Goal: Information Seeking & Learning: Learn about a topic

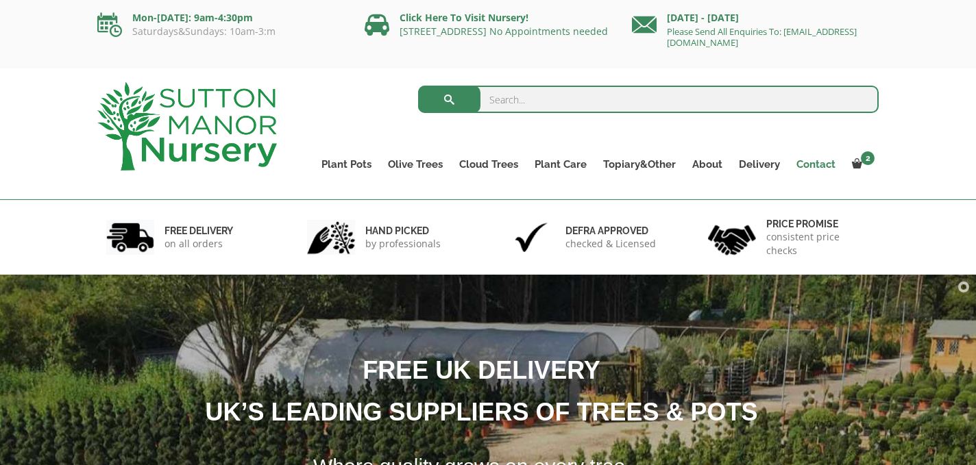
click at [816, 160] on link "Contact" at bounding box center [816, 164] width 56 height 19
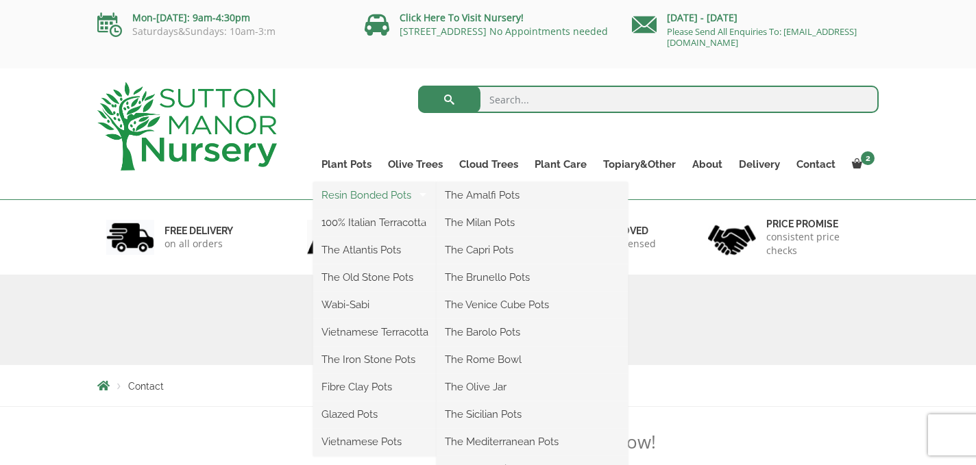
click at [353, 199] on link "Resin Bonded Pots" at bounding box center [374, 195] width 123 height 21
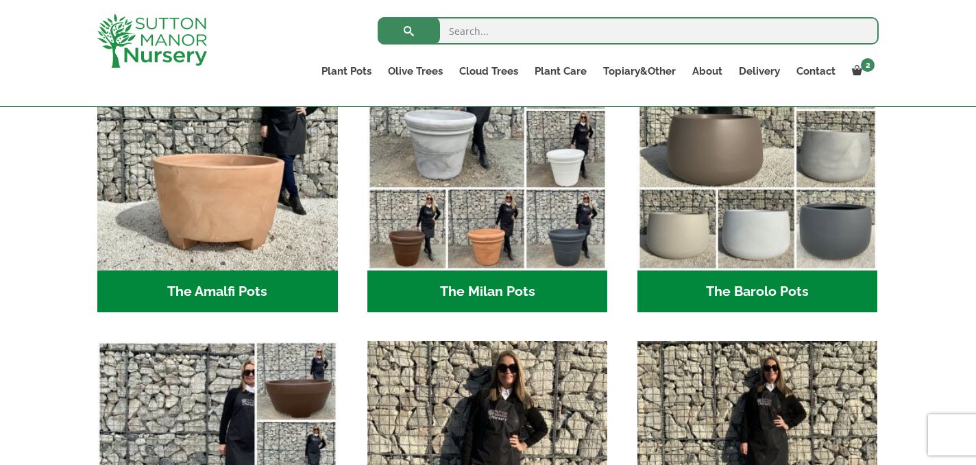
scroll to position [485, 0]
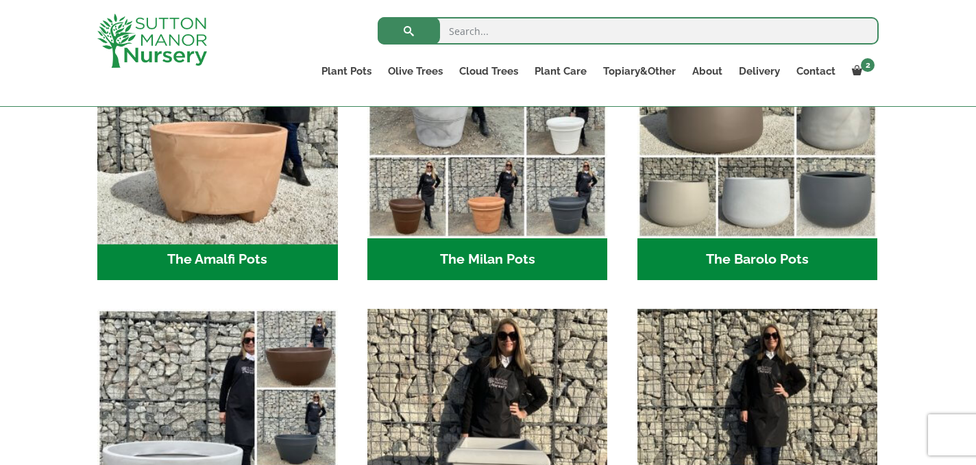
click at [257, 180] on img "Visit product category The Amalfi Pots" at bounding box center [217, 118] width 252 height 252
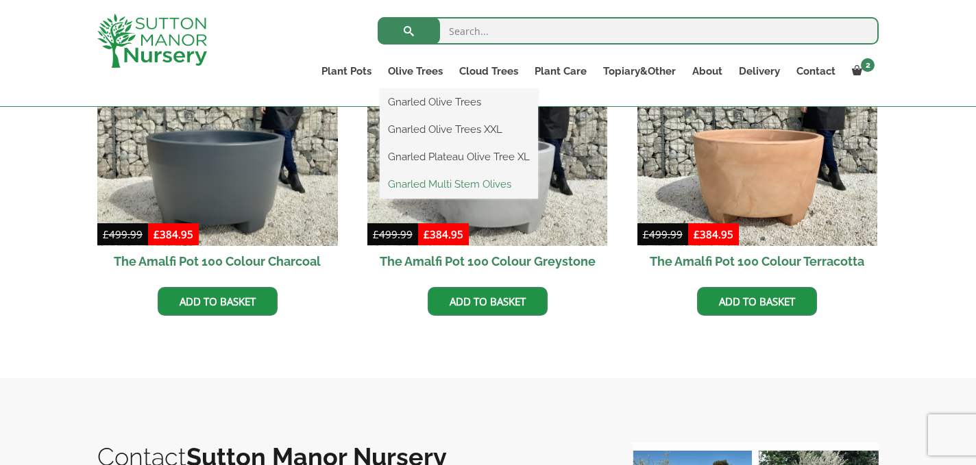
scroll to position [529, 0]
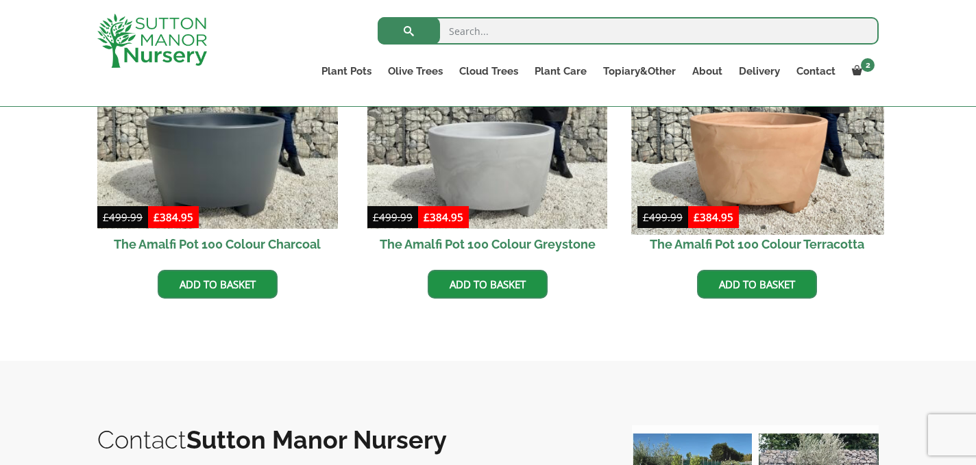
click at [787, 158] on img at bounding box center [757, 108] width 252 height 252
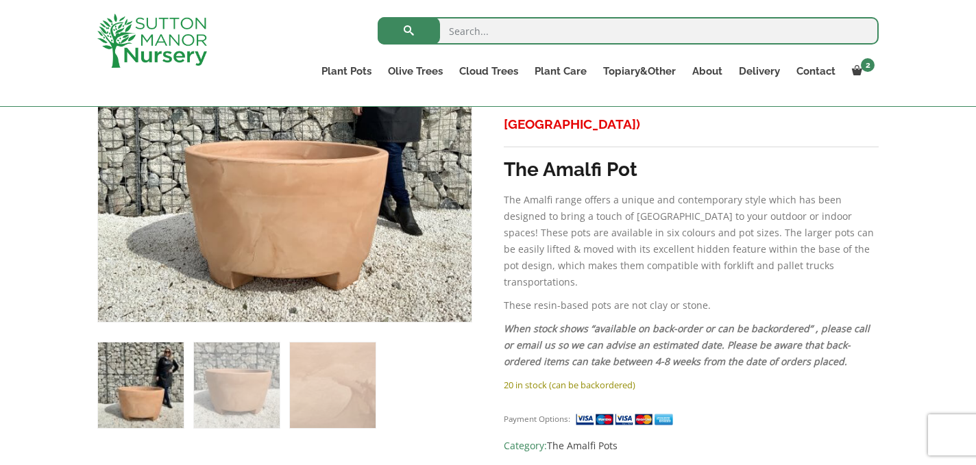
scroll to position [348, 0]
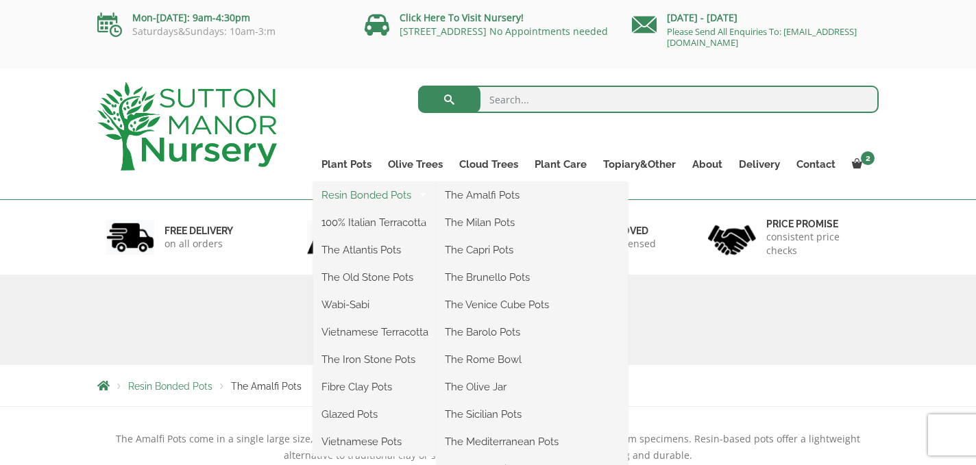
click at [354, 193] on link "Resin Bonded Pots" at bounding box center [374, 195] width 123 height 21
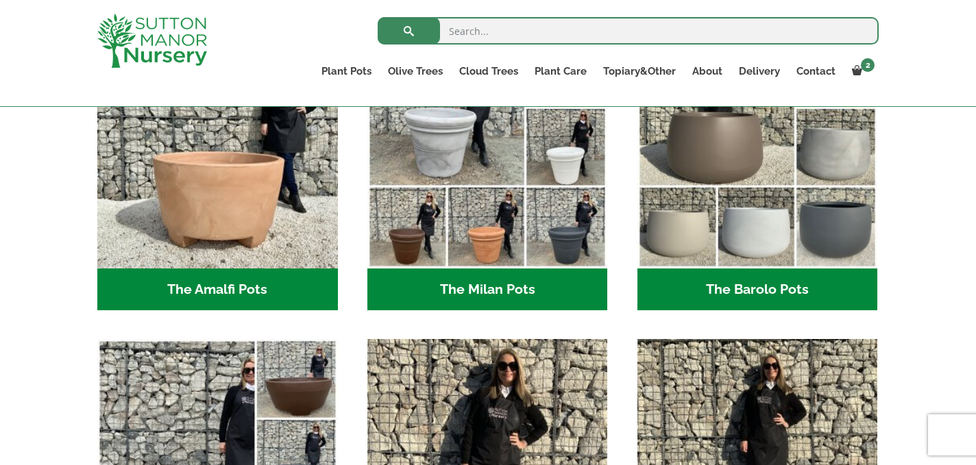
scroll to position [430, 0]
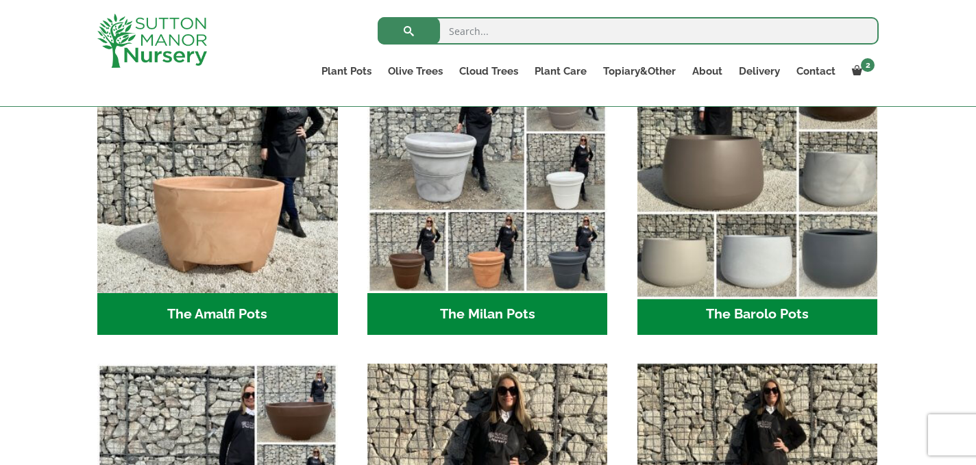
click at [738, 240] on img "Visit product category The Barolo Pots" at bounding box center [757, 173] width 252 height 252
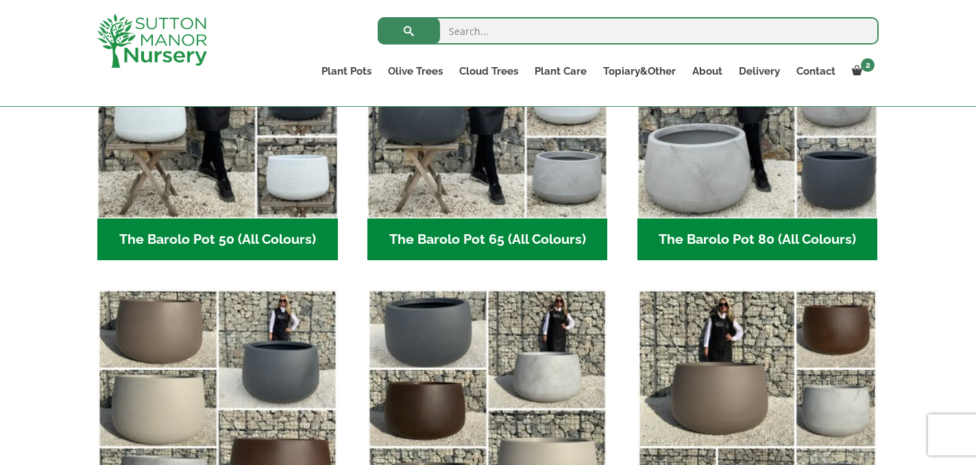
scroll to position [479, 0]
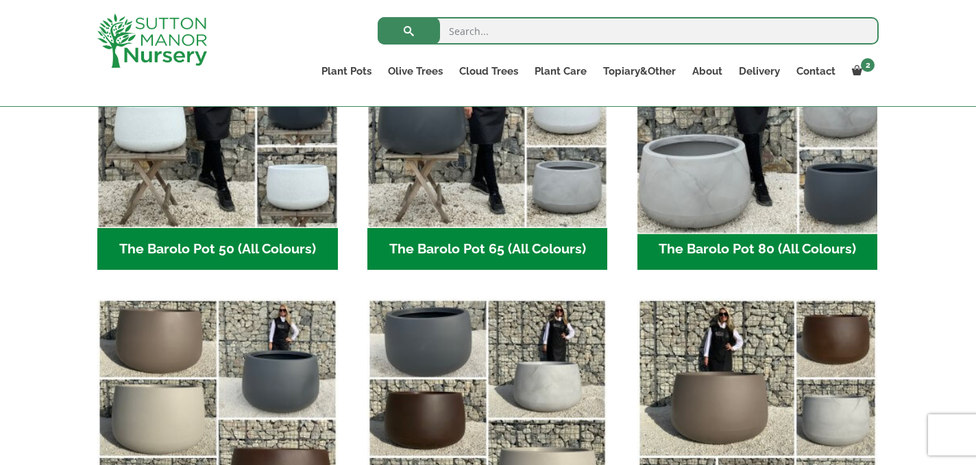
click at [776, 183] on img "Visit product category The Barolo Pot 80 (All Colours)" at bounding box center [757, 107] width 252 height 252
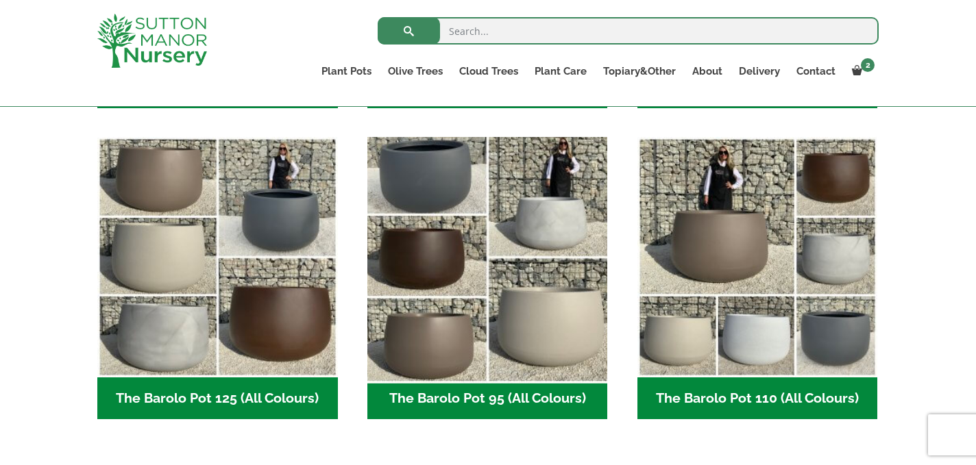
scroll to position [642, 0]
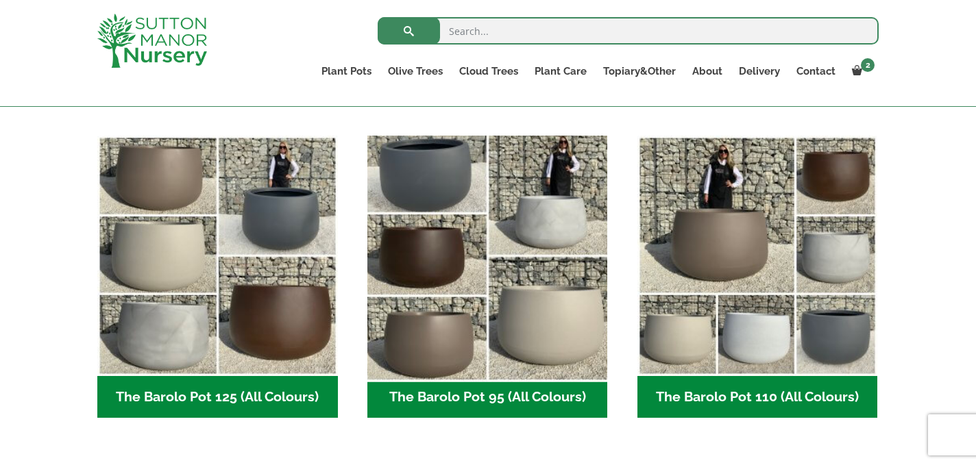
click at [518, 300] on img "Visit product category The Barolo Pot 95 (All Colours)" at bounding box center [487, 256] width 252 height 252
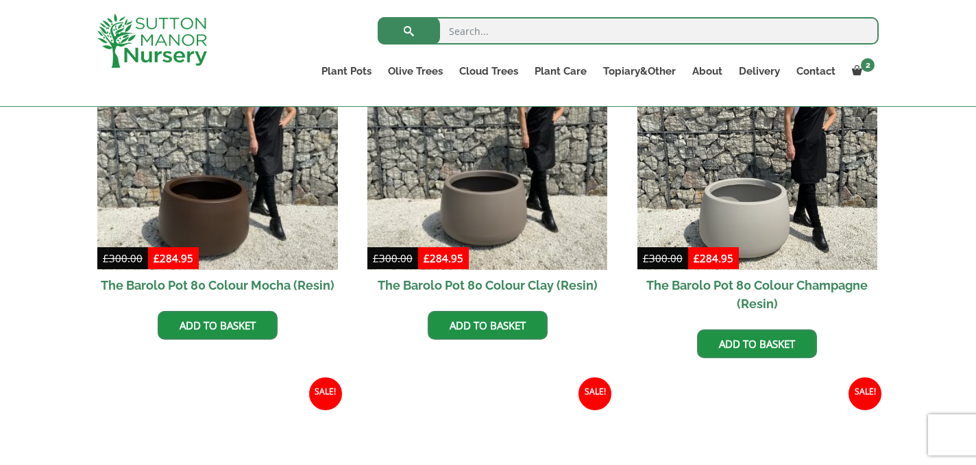
scroll to position [452, 0]
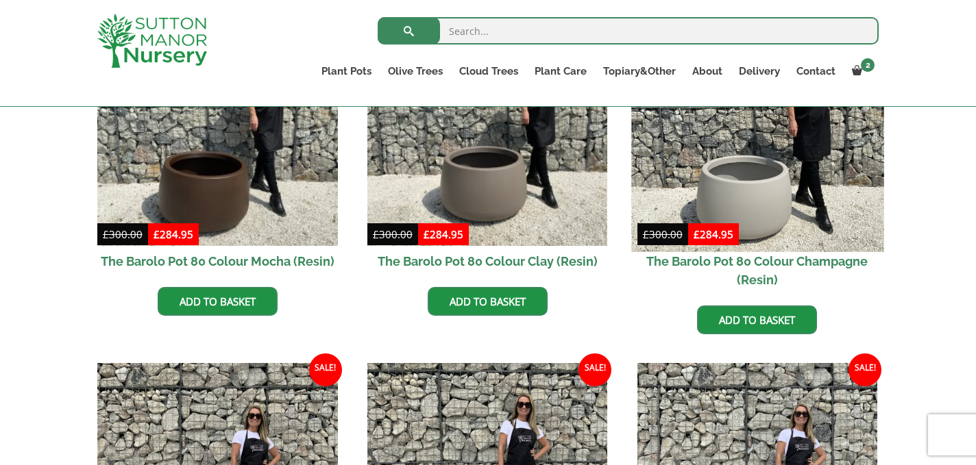
click at [764, 182] on img at bounding box center [757, 125] width 252 height 252
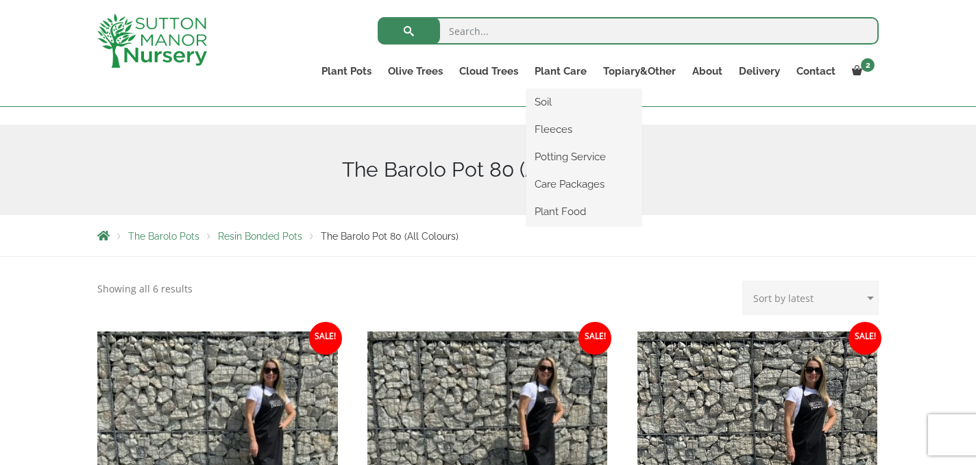
scroll to position [0, 0]
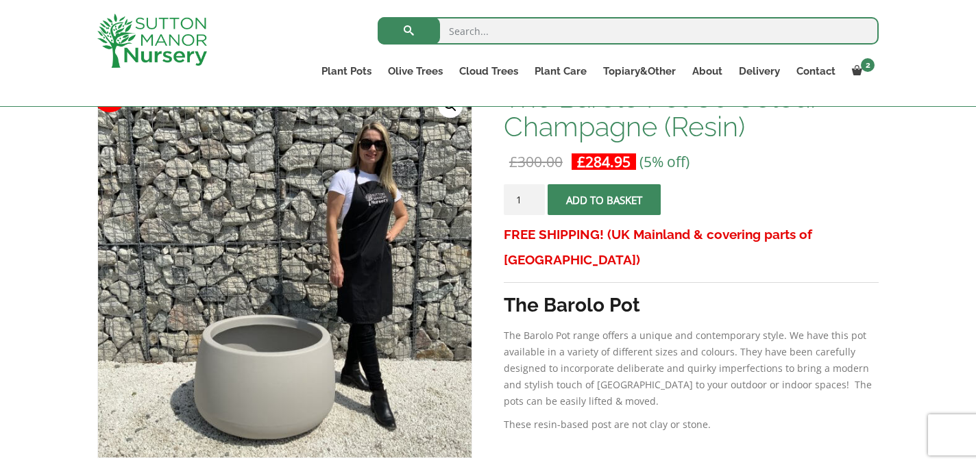
scroll to position [231, 0]
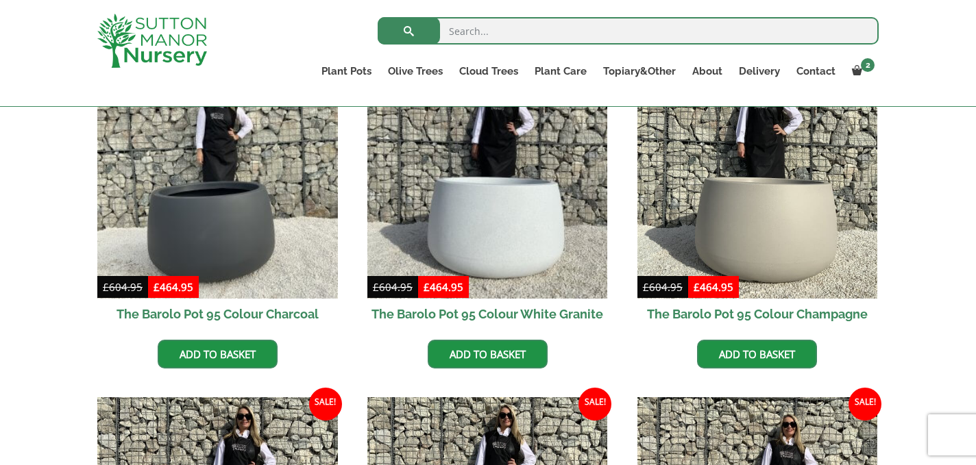
scroll to position [400, 0]
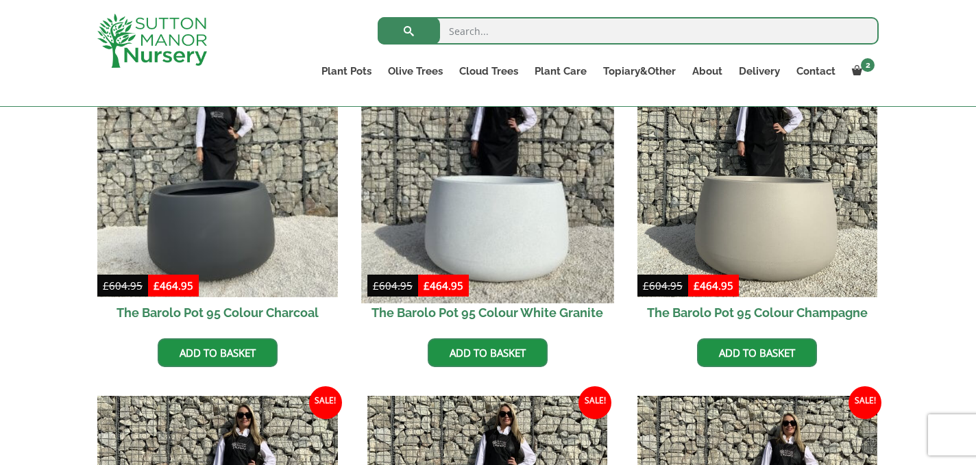
click at [527, 252] on img at bounding box center [487, 177] width 252 height 252
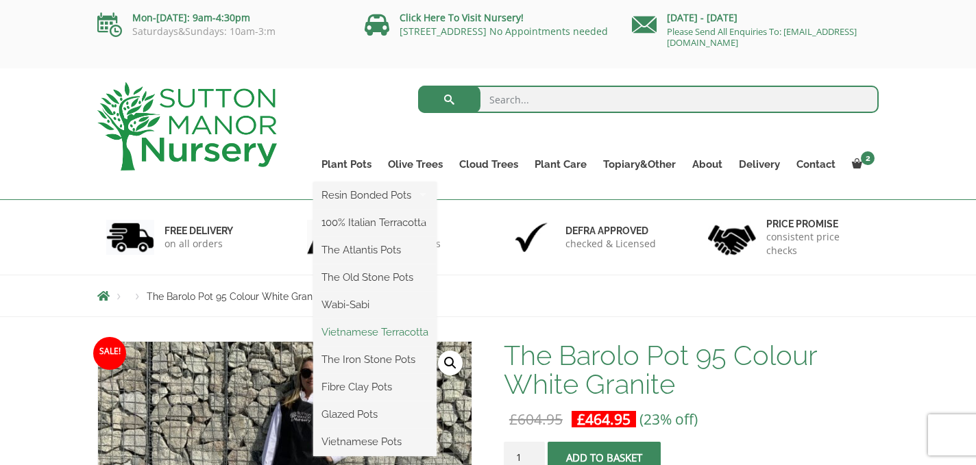
click at [367, 328] on link "Vietnamese Terracotta" at bounding box center [374, 332] width 123 height 21
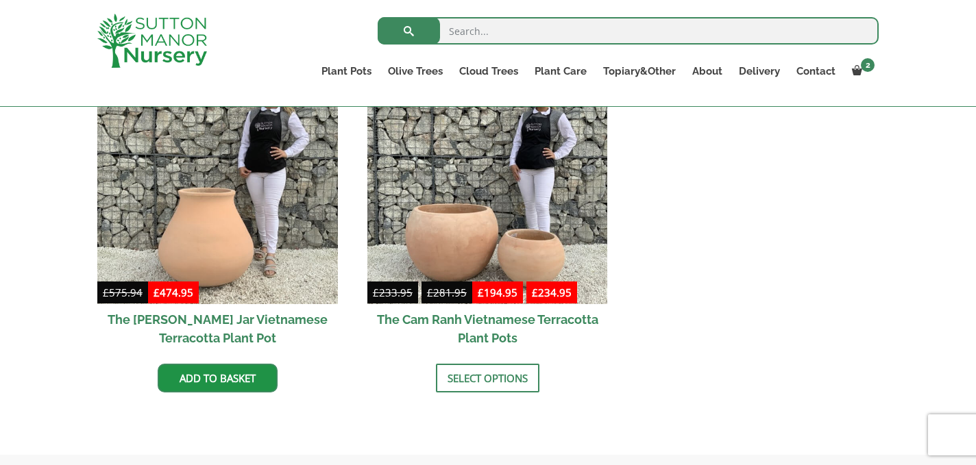
scroll to position [752, 0]
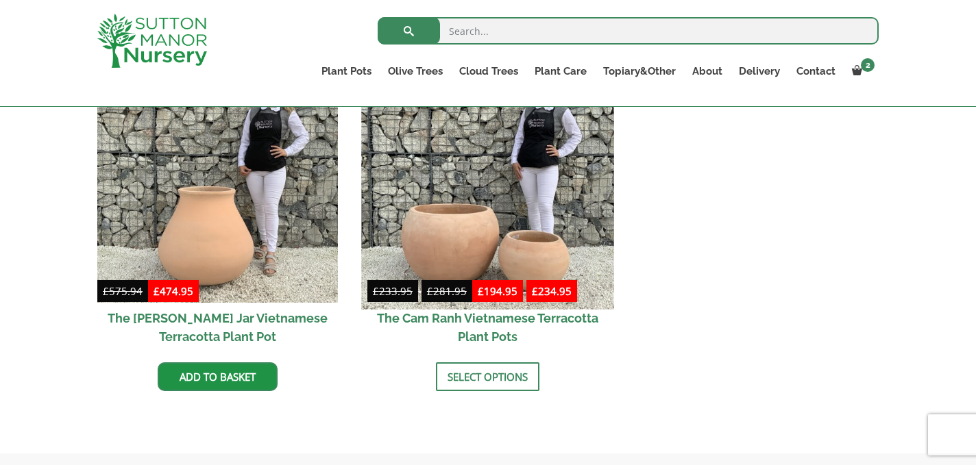
click at [461, 230] on img at bounding box center [487, 183] width 252 height 252
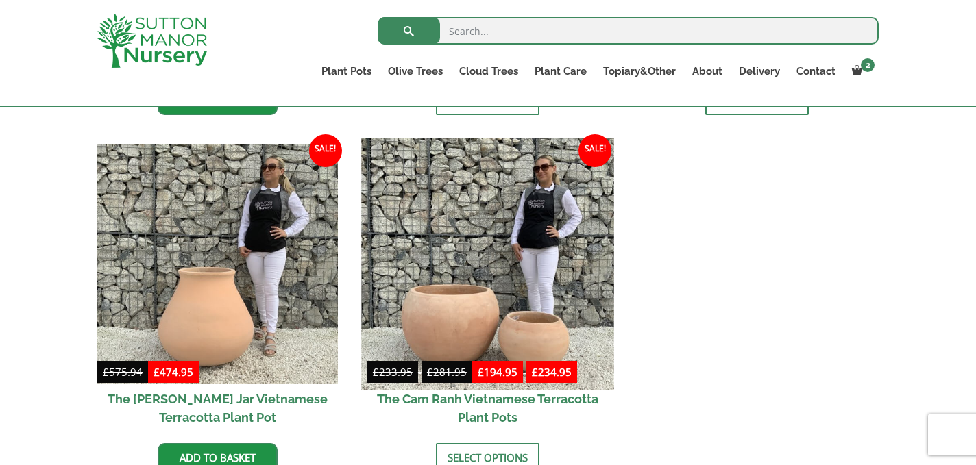
scroll to position [669, 0]
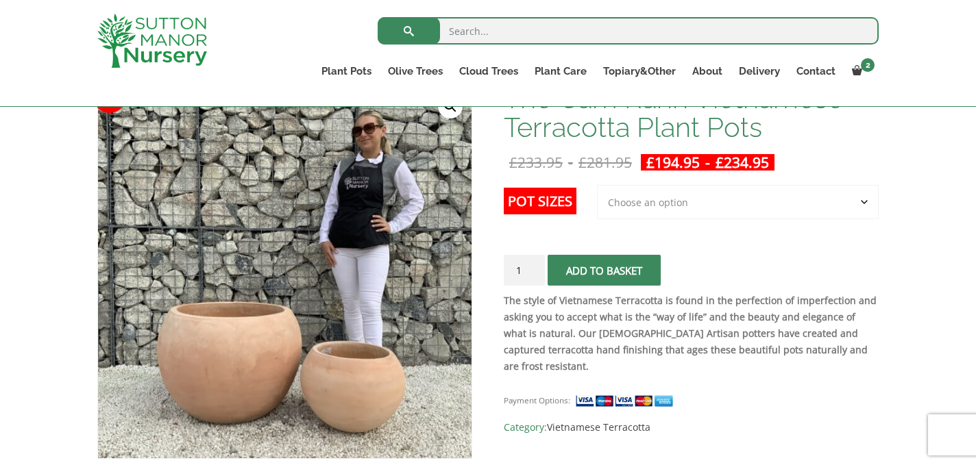
scroll to position [231, 0]
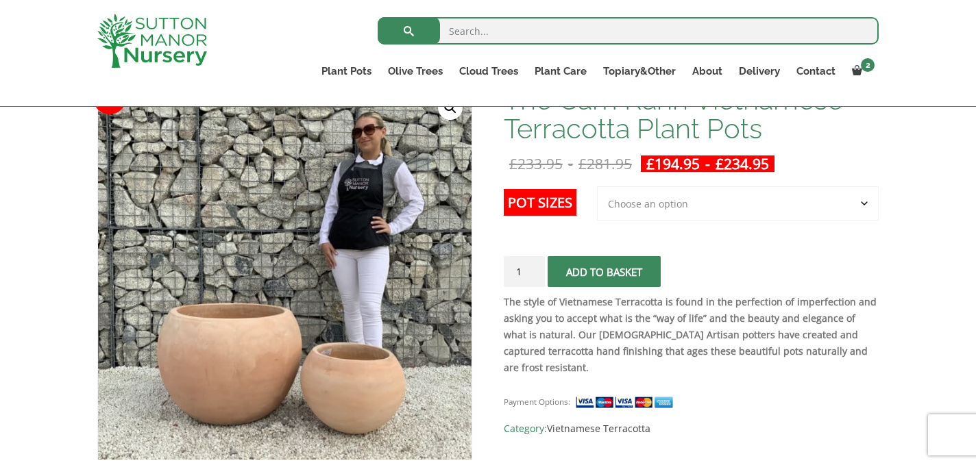
click at [862, 199] on select "Choose an option 2nd to Largest Pot In The Picture Largest pot In The Picture" at bounding box center [738, 203] width 282 height 34
select select "Largest pot In The Picture"
click at [598, 186] on select "Choose an option 2nd to Largest Pot In The Picture Largest pot In The Picture" at bounding box center [738, 203] width 282 height 34
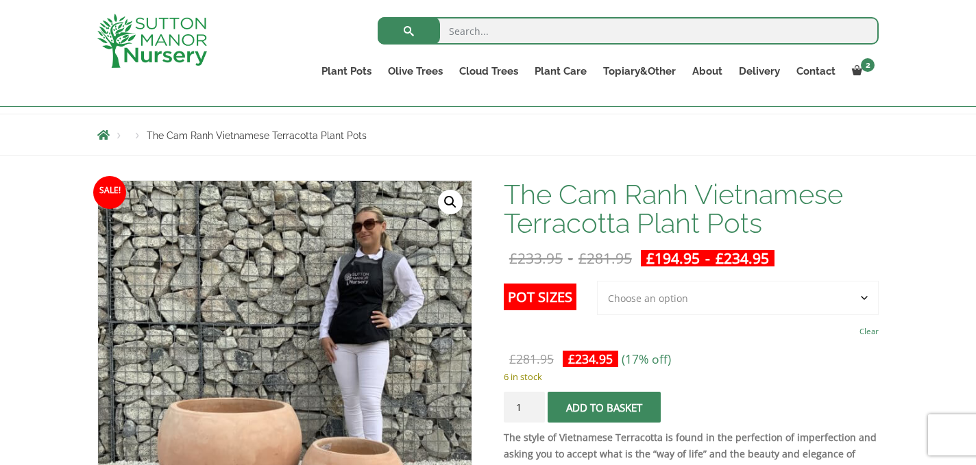
scroll to position [128, 0]
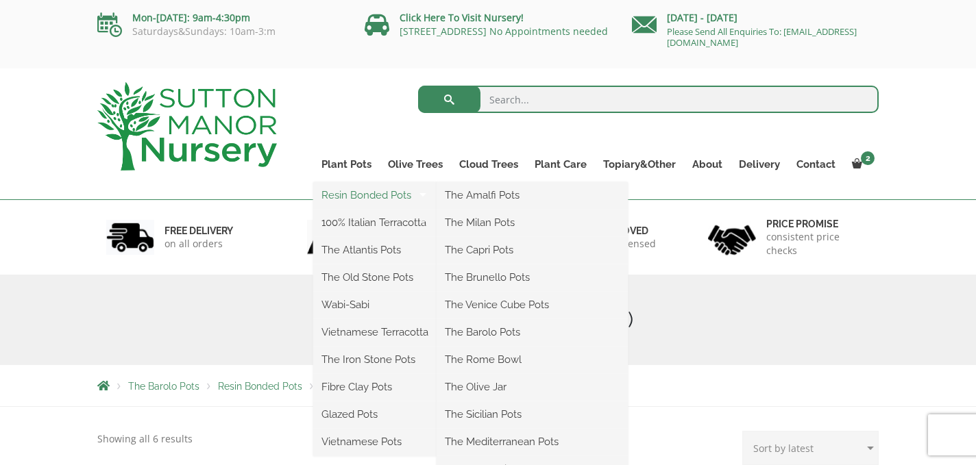
click at [352, 195] on link "Resin Bonded Pots" at bounding box center [374, 195] width 123 height 21
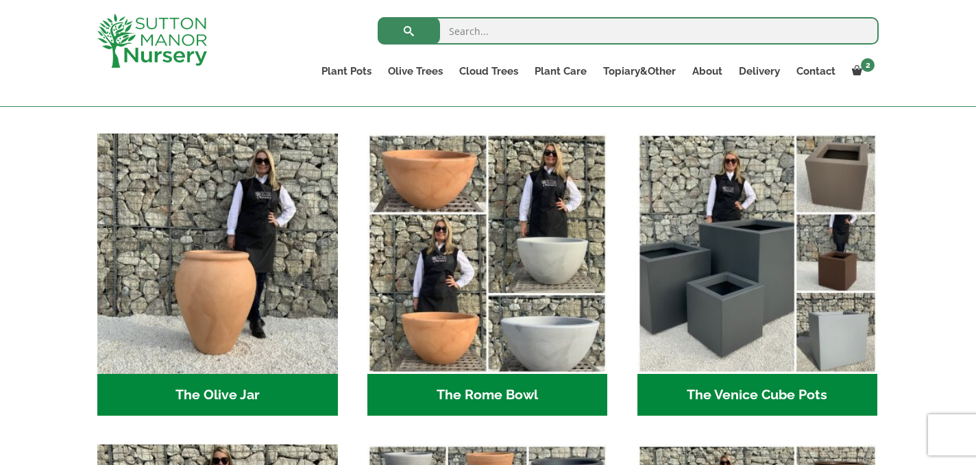
scroll to position [1284, 0]
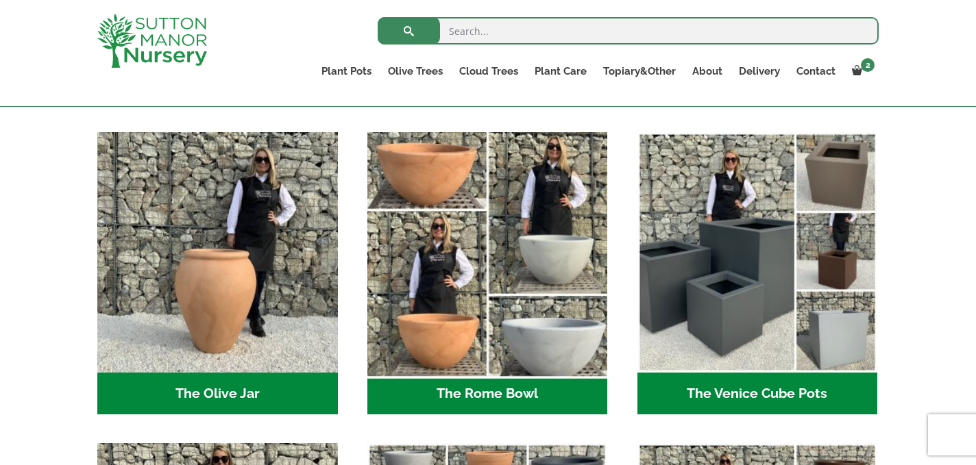
click at [510, 256] on img "Visit product category The Rome Bowl" at bounding box center [487, 253] width 252 height 252
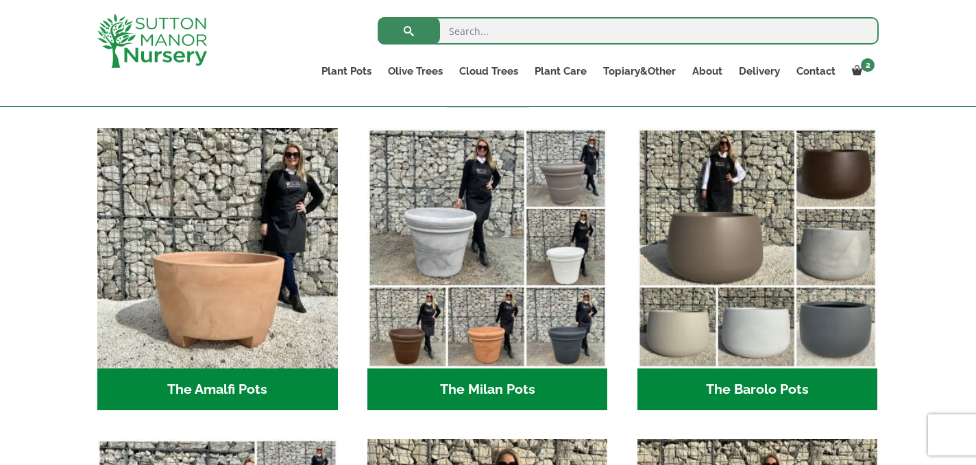
scroll to position [0, 0]
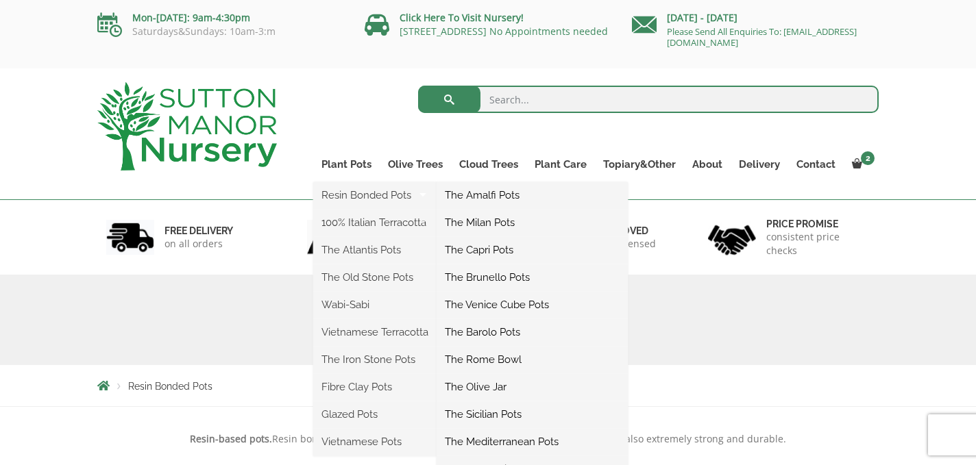
click at [493, 191] on link "The Amalfi Pots" at bounding box center [532, 195] width 191 height 21
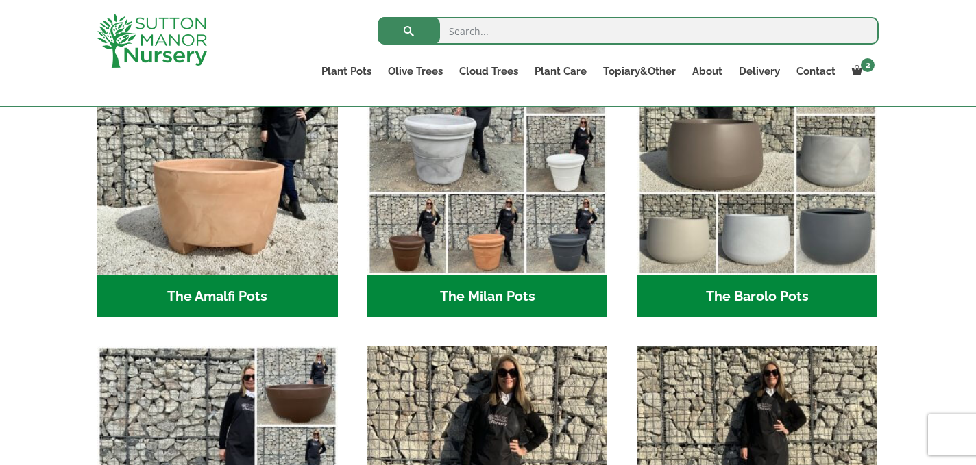
scroll to position [449, 0]
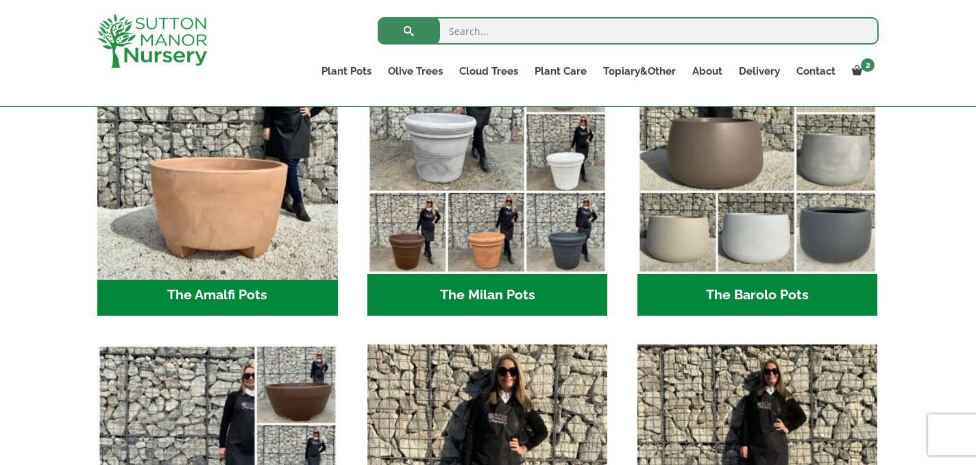
click at [251, 231] on img "Visit product category The Amalfi Pots" at bounding box center [217, 153] width 252 height 252
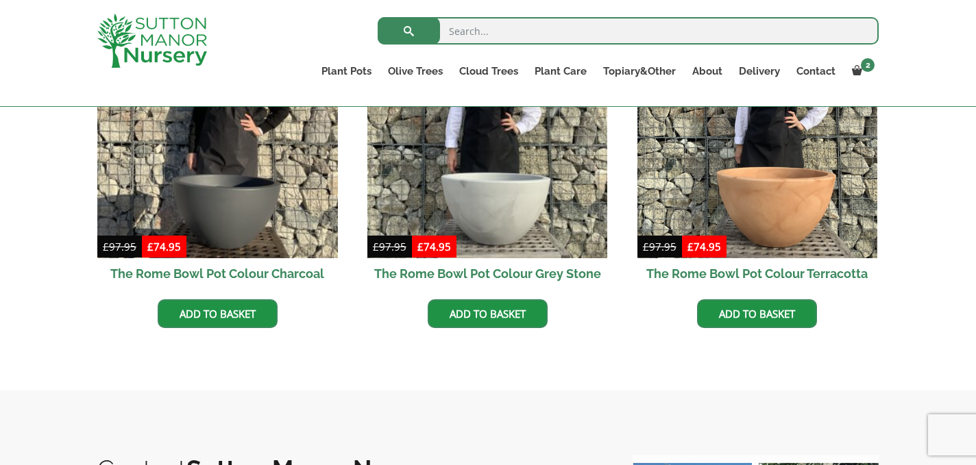
scroll to position [543, 0]
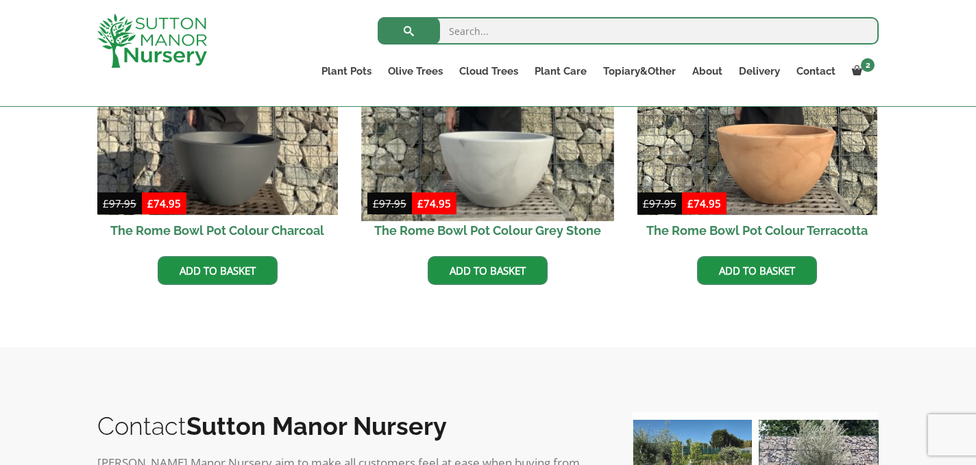
click at [520, 161] on img at bounding box center [487, 94] width 252 height 252
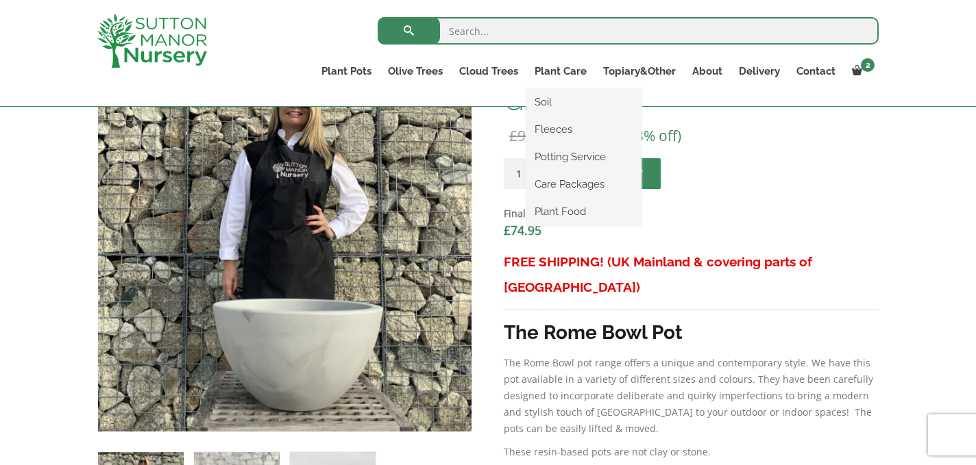
scroll to position [472, 0]
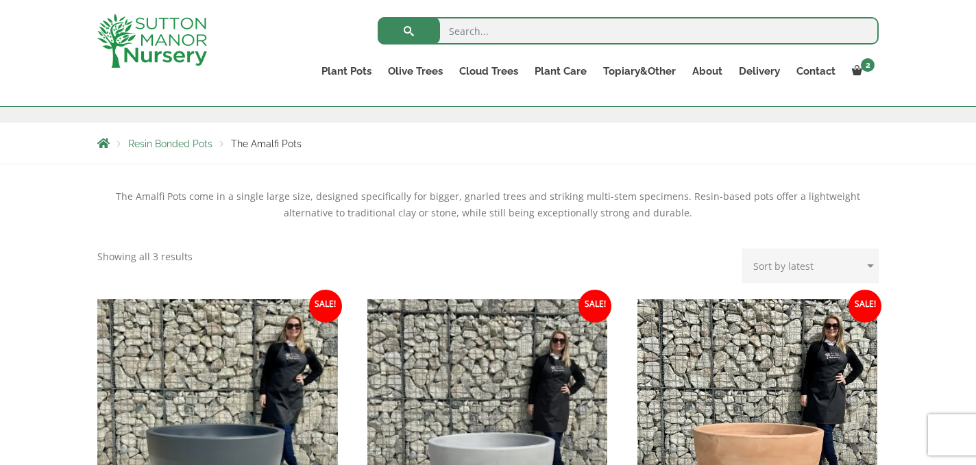
scroll to position [212, 0]
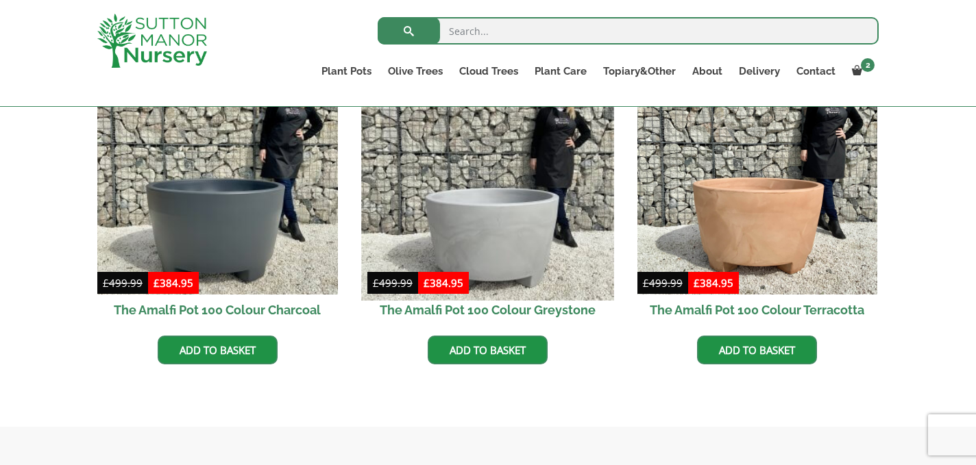
scroll to position [474, 0]
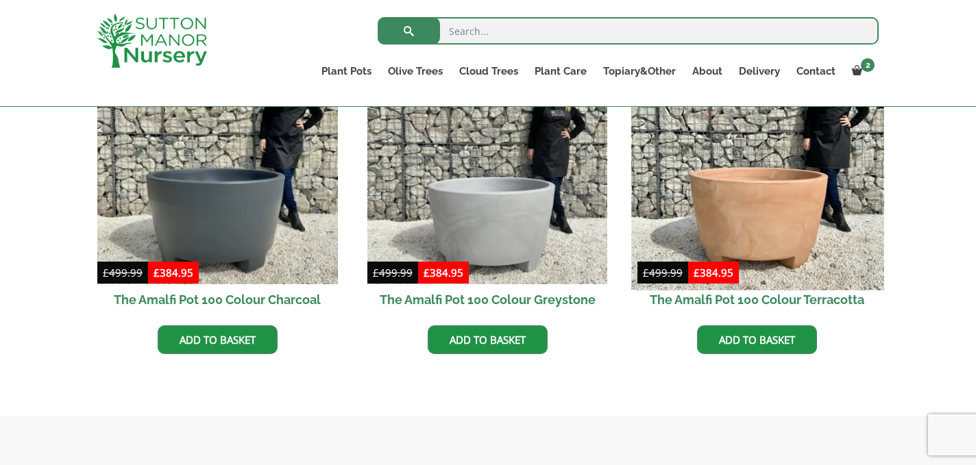
click at [755, 192] on img at bounding box center [757, 164] width 252 height 252
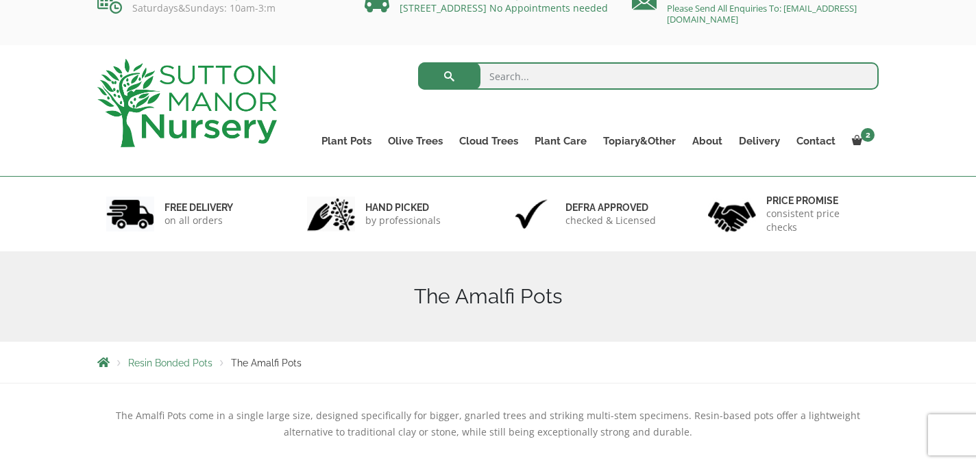
scroll to position [0, 0]
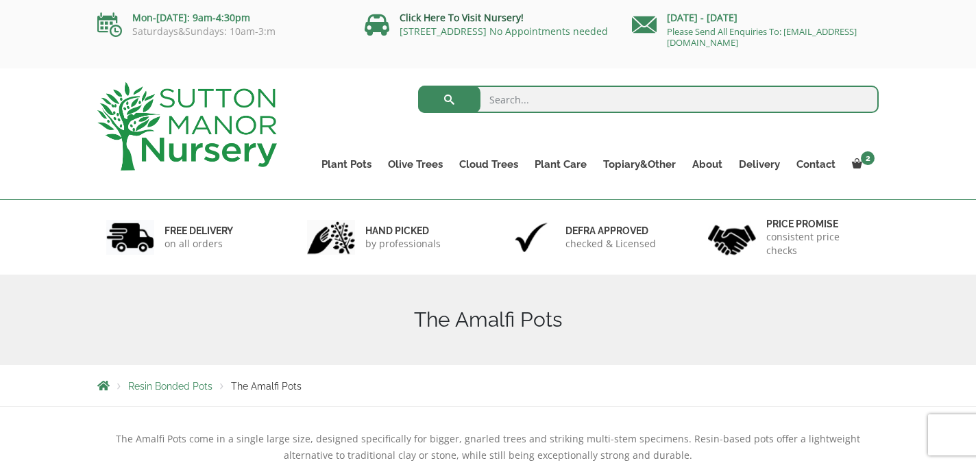
click at [480, 17] on link "Click Here To Visit Nursery!" at bounding box center [462, 17] width 124 height 13
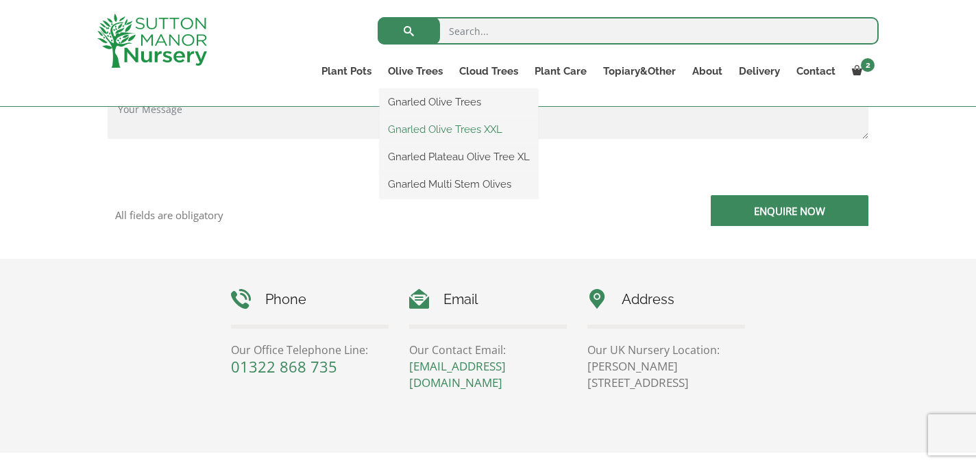
scroll to position [500, 0]
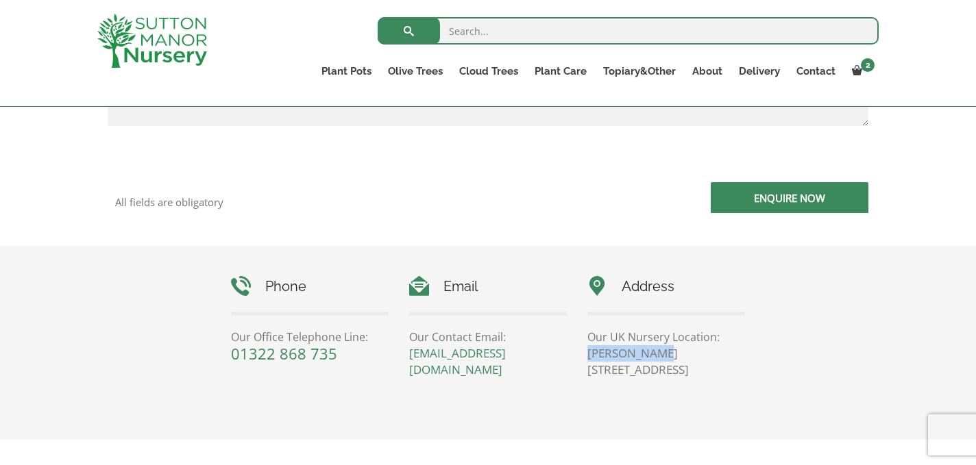
drag, startPoint x: 588, startPoint y: 356, endPoint x: 663, endPoint y: 356, distance: 74.7
click at [663, 356] on p "[PERSON_NAME][STREET_ADDRESS]" at bounding box center [666, 361] width 158 height 33
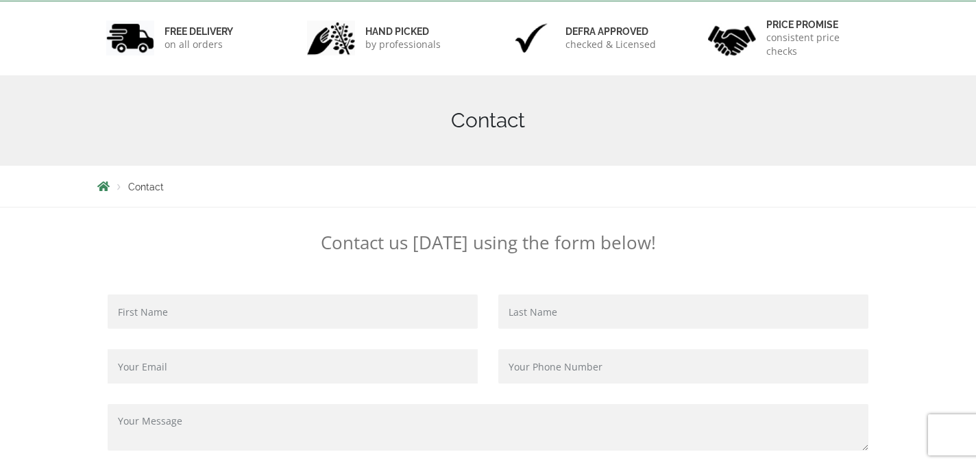
scroll to position [0, 0]
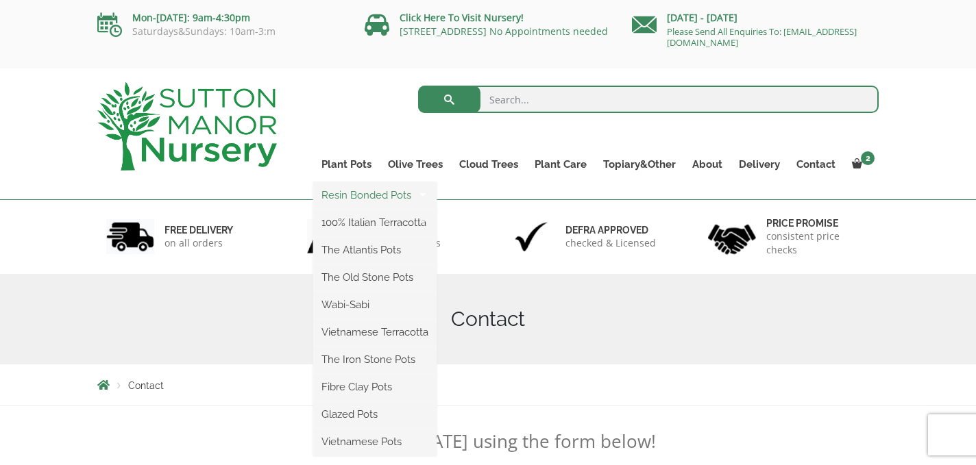
click at [354, 198] on link "Resin Bonded Pots" at bounding box center [374, 195] width 123 height 21
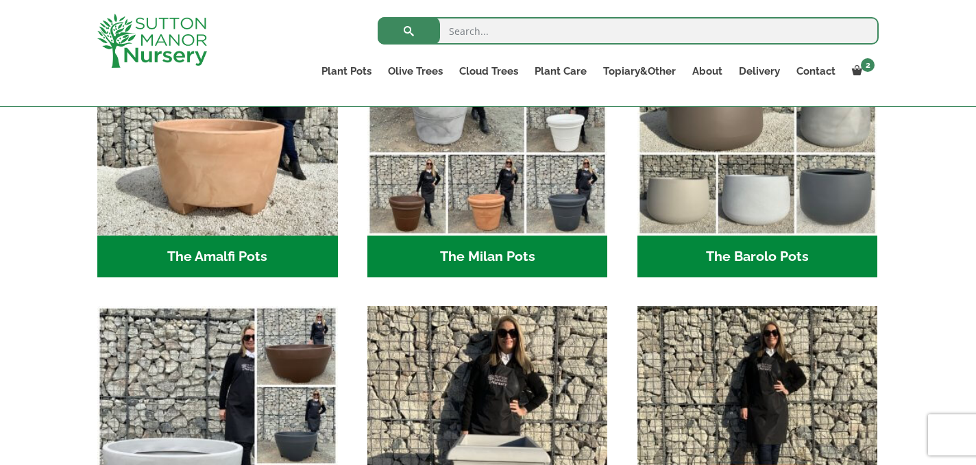
scroll to position [486, 0]
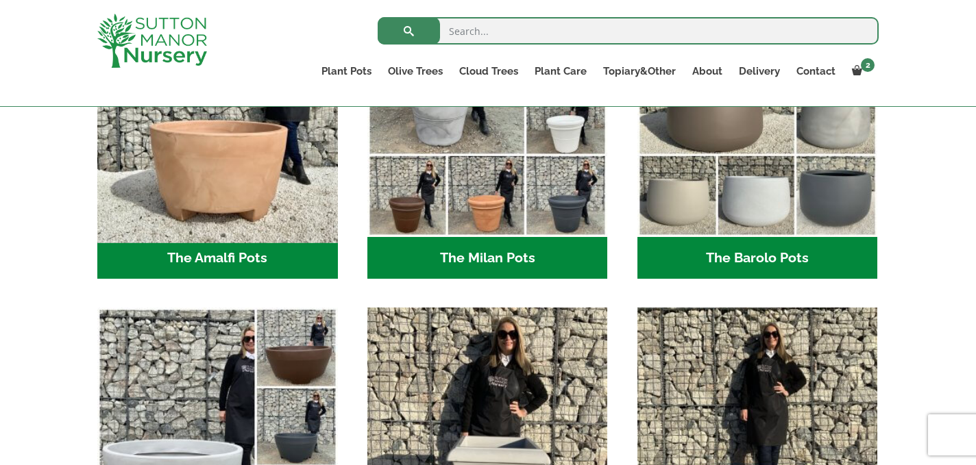
click at [252, 219] on img "Visit product category The Amalfi Pots" at bounding box center [217, 116] width 252 height 252
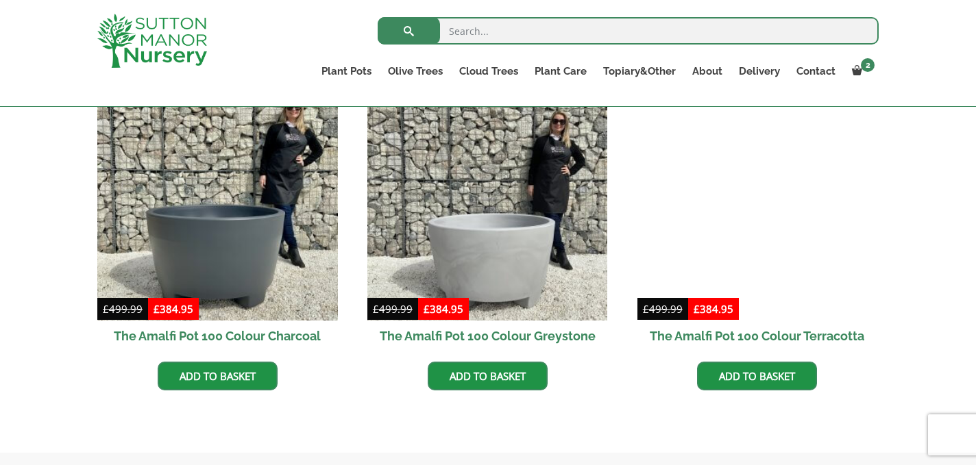
scroll to position [421, 0]
